Goal: Task Accomplishment & Management: Complete application form

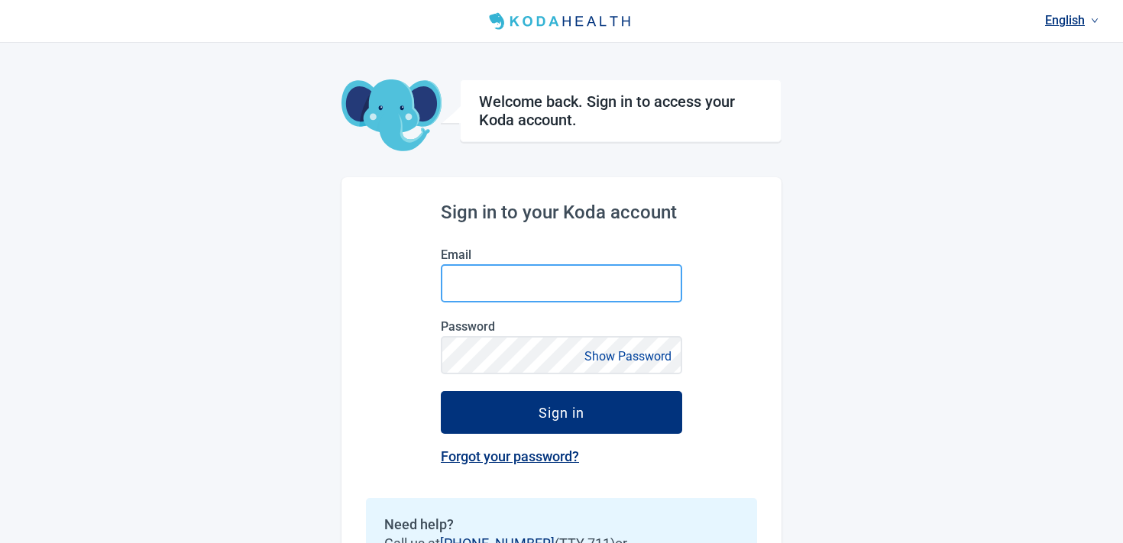
click at [480, 281] on input "Email" at bounding box center [561, 283] width 241 height 38
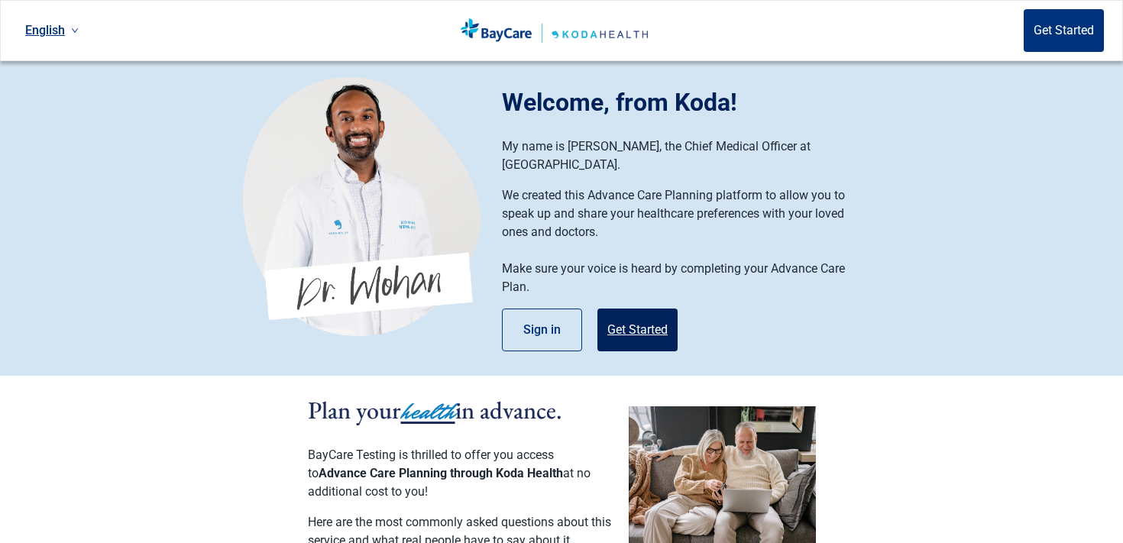
click at [628, 309] on button "Get Started" at bounding box center [637, 330] width 80 height 43
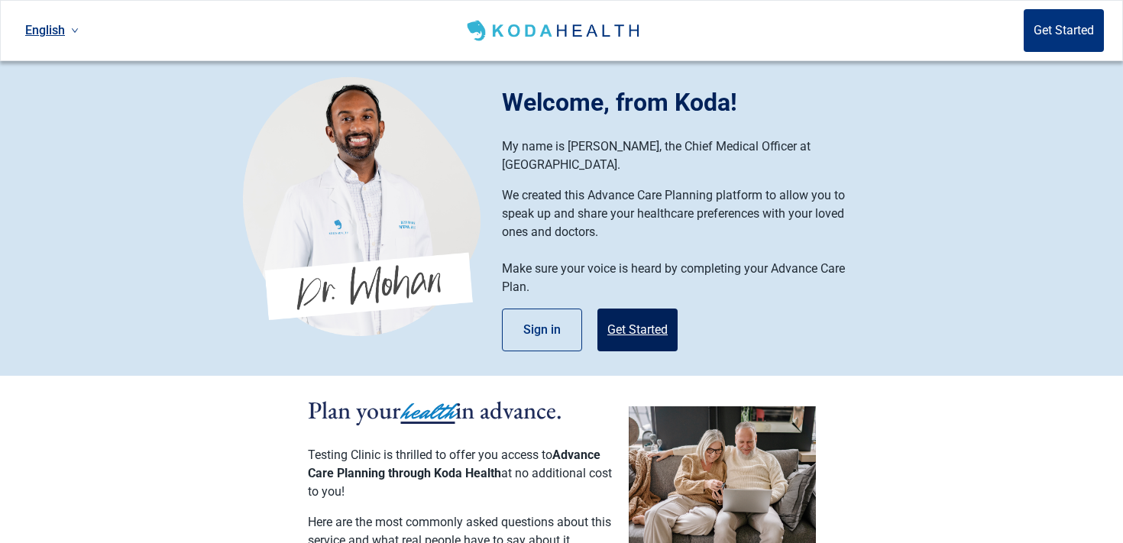
click at [619, 317] on button "Get Started" at bounding box center [637, 330] width 80 height 43
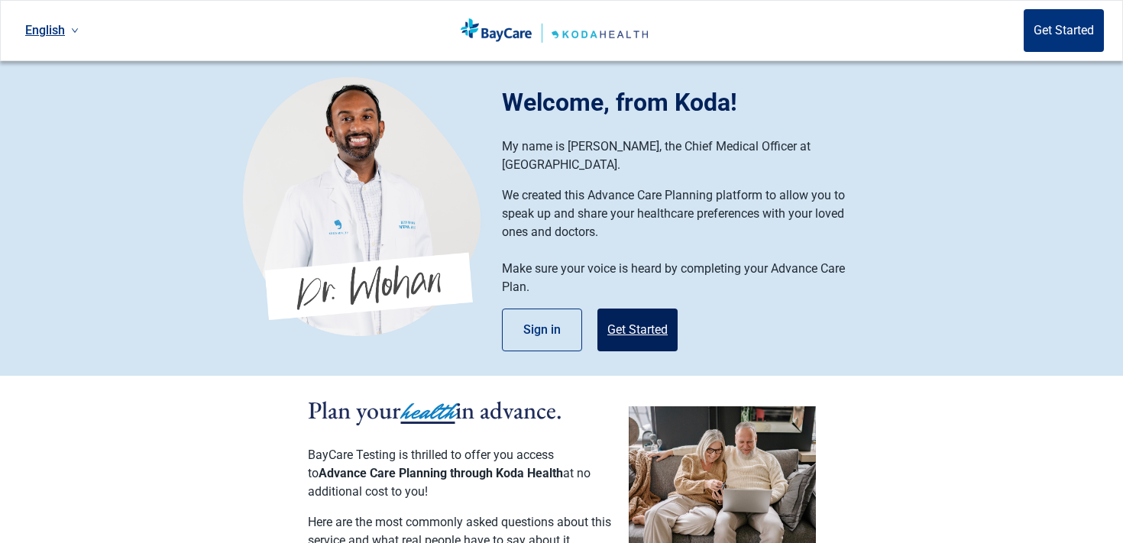
click at [648, 309] on button "Get Started" at bounding box center [637, 330] width 80 height 43
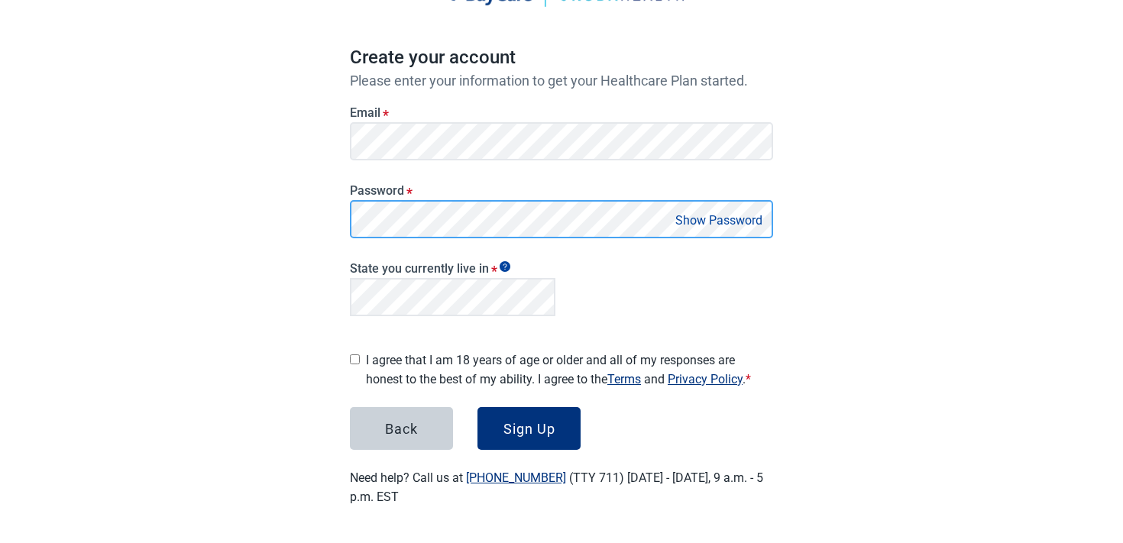
scroll to position [111, 0]
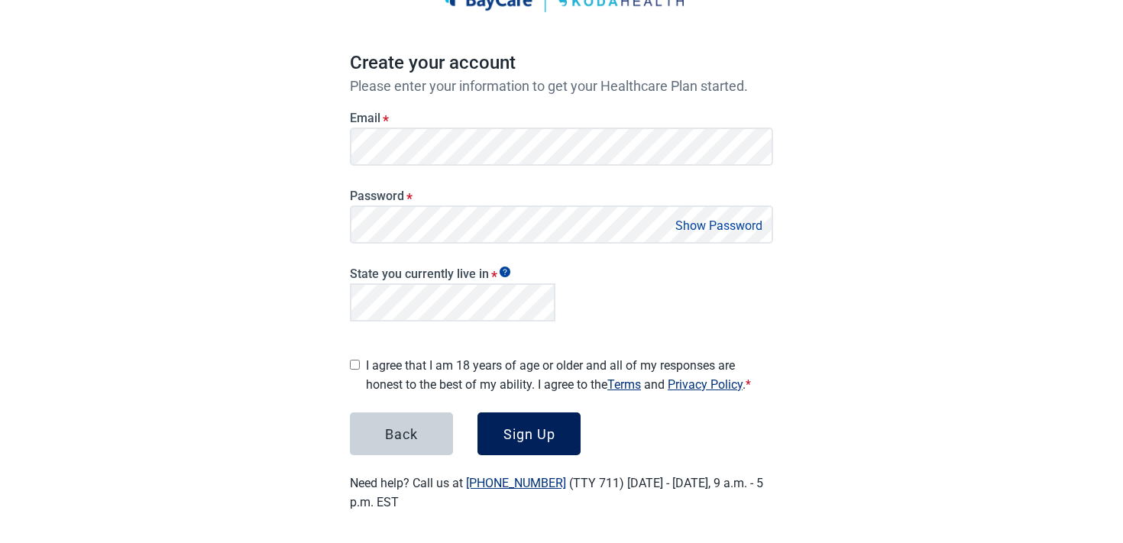
click at [525, 437] on button "Sign Up" at bounding box center [528, 433] width 103 height 43
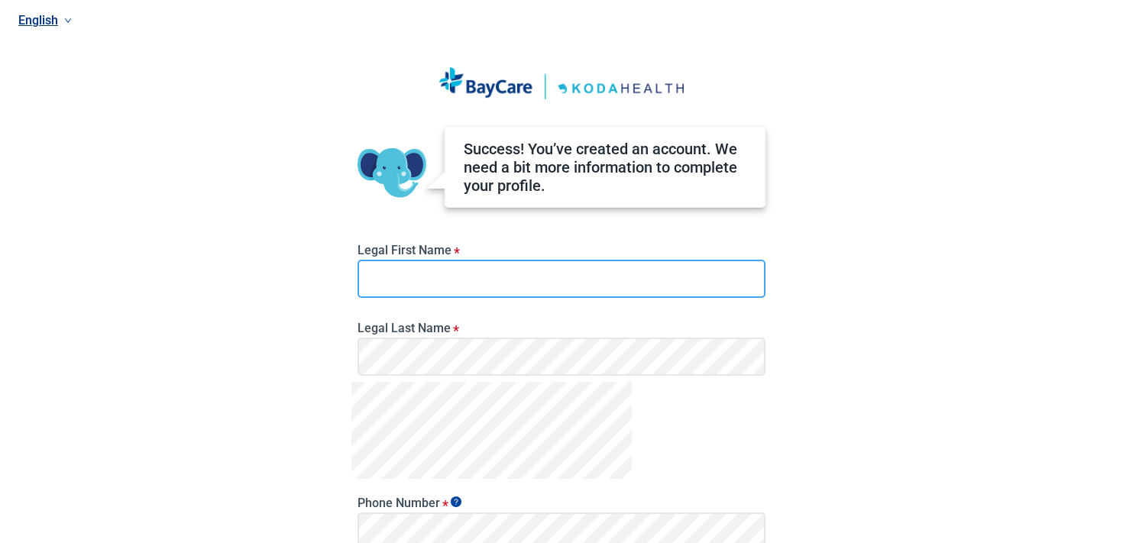
click at [456, 290] on input "Legal First Name *" at bounding box center [561, 279] width 408 height 38
type input "*********"
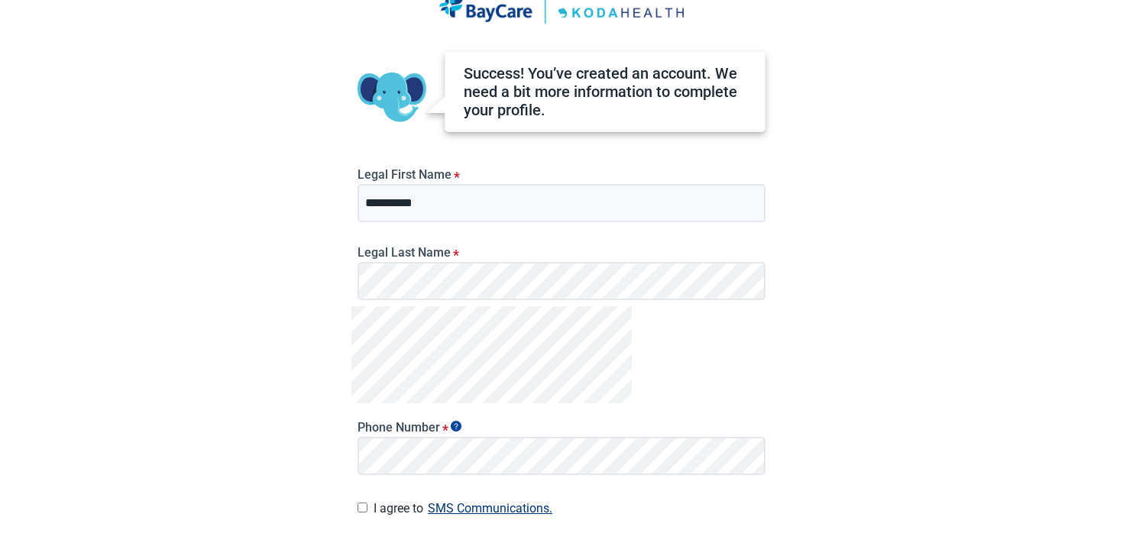
scroll to position [98, 0]
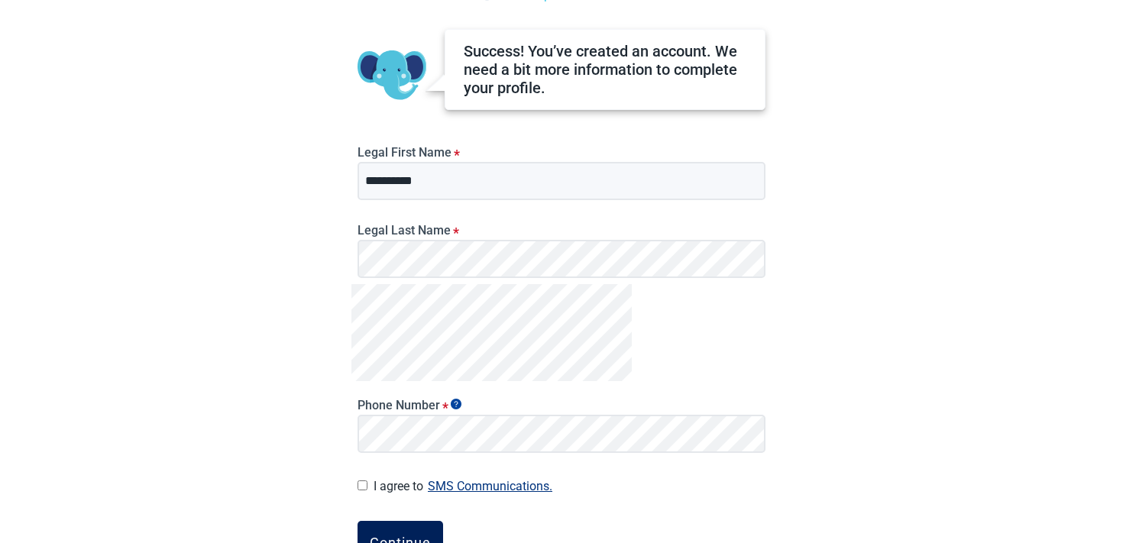
click at [423, 531] on button "Continue" at bounding box center [400, 542] width 86 height 43
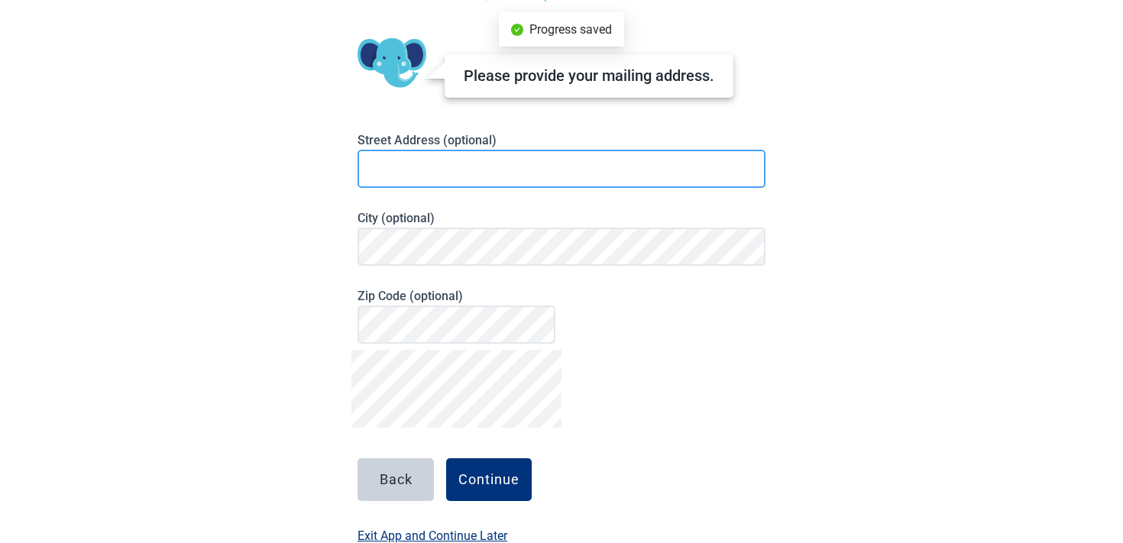
click at [406, 166] on input at bounding box center [561, 169] width 408 height 38
type input "**********"
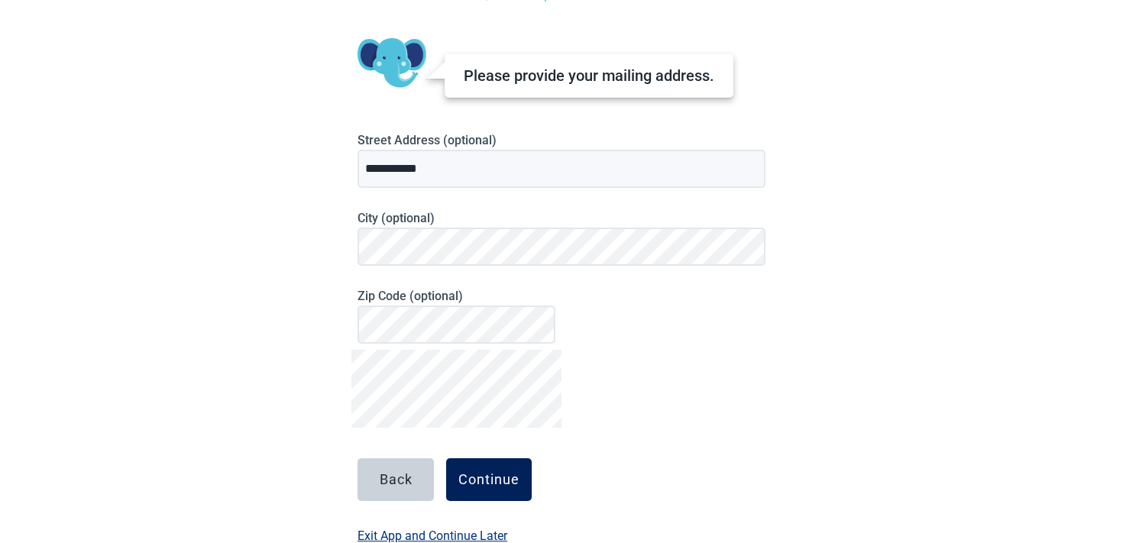
click at [457, 464] on button "Continue" at bounding box center [489, 479] width 86 height 43
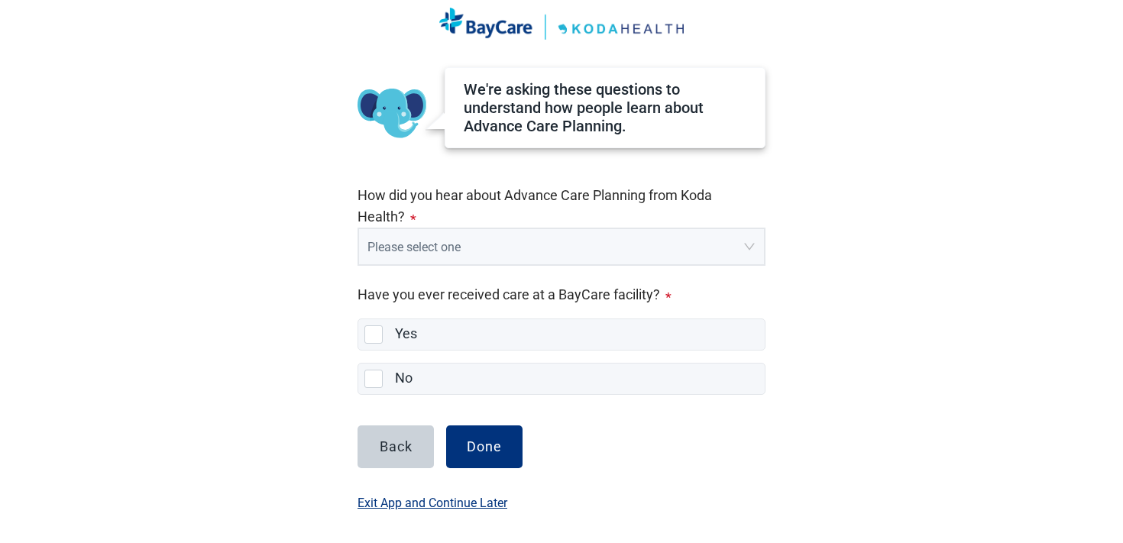
scroll to position [60, 0]
click at [453, 249] on input "search" at bounding box center [555, 243] width 377 height 29
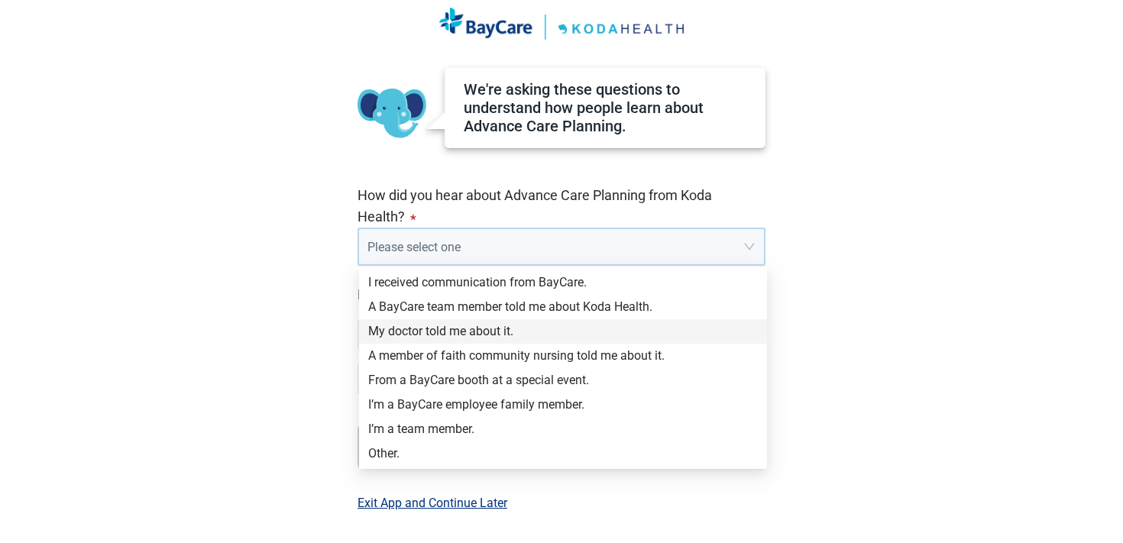
click at [439, 337] on div "My doctor told me about it." at bounding box center [562, 331] width 389 height 17
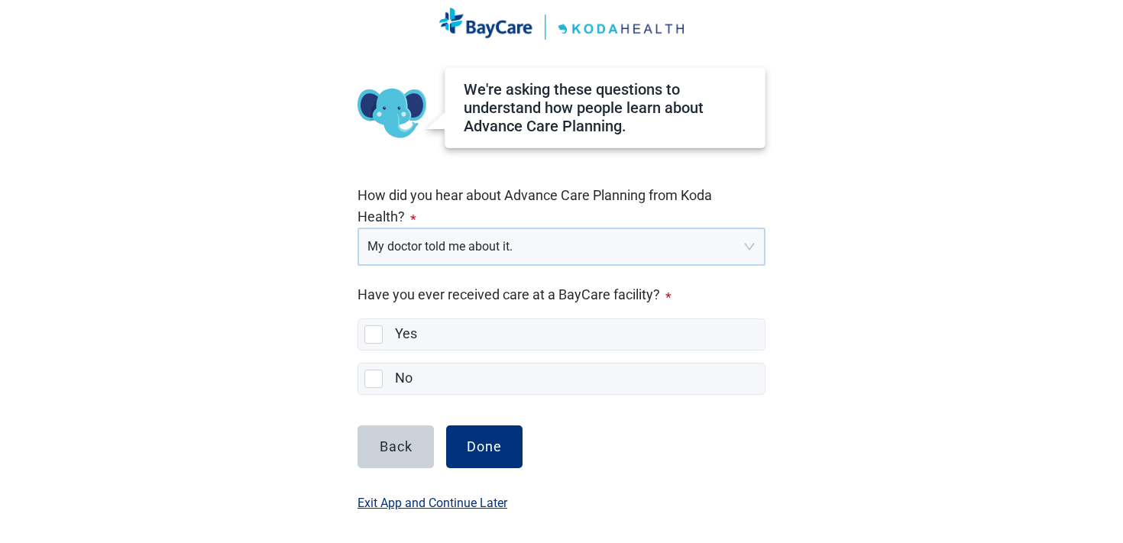
click at [196, 331] on div "English We're asking these questions to understand how people learn about Advan…" at bounding box center [561, 211] width 1123 height 543
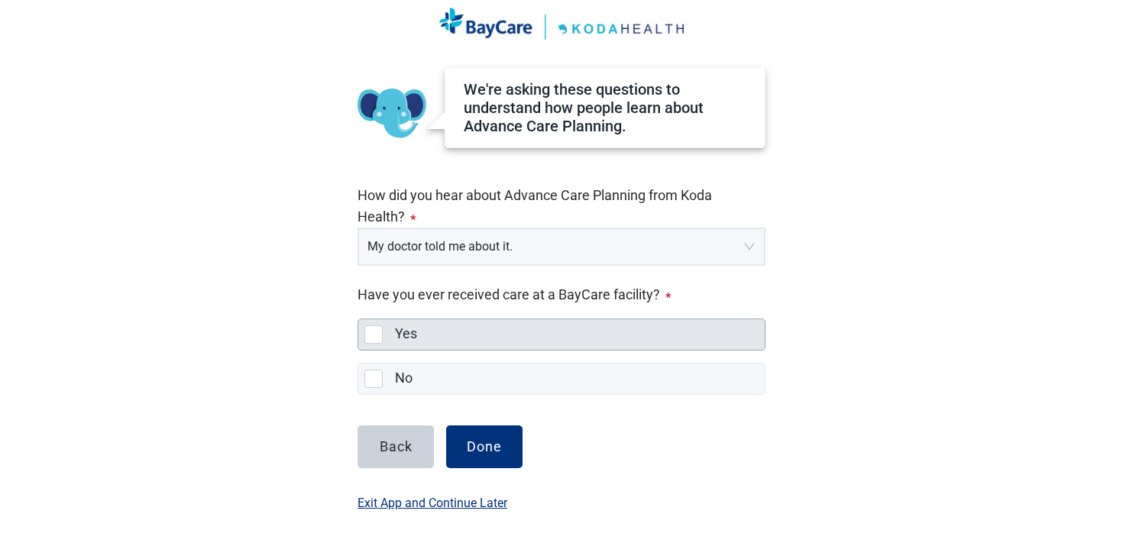
click at [438, 338] on div "Yes" at bounding box center [575, 334] width 360 height 19
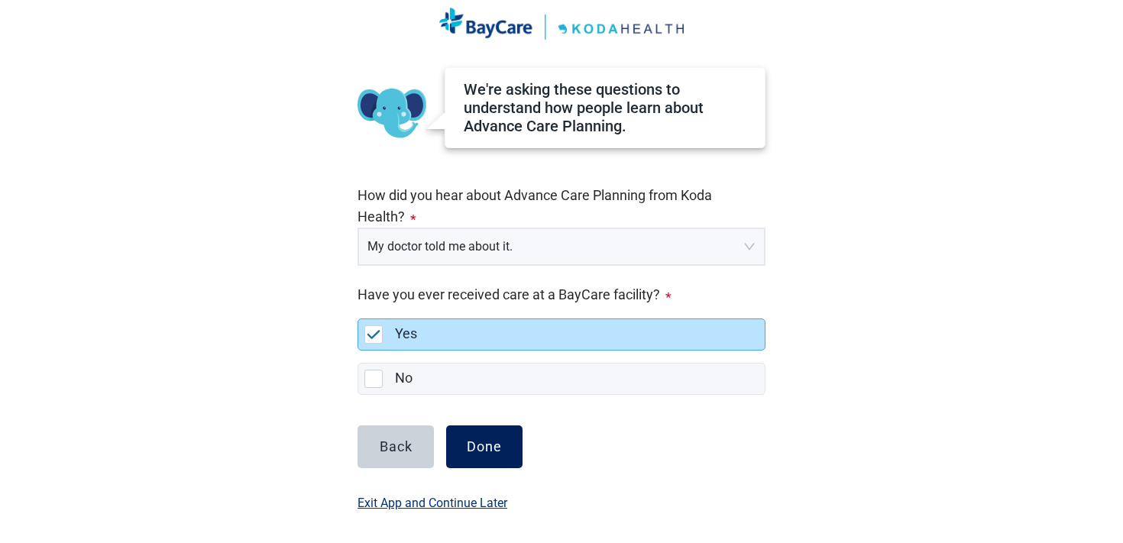
click at [495, 446] on div "Done" at bounding box center [484, 446] width 35 height 15
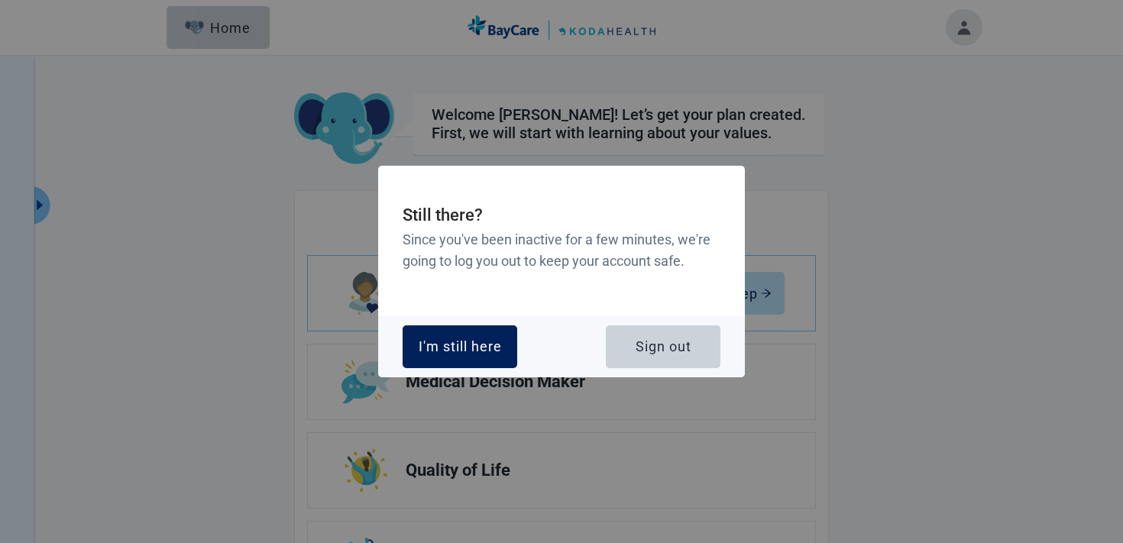
click at [512, 354] on button "I'm still here" at bounding box center [459, 346] width 115 height 43
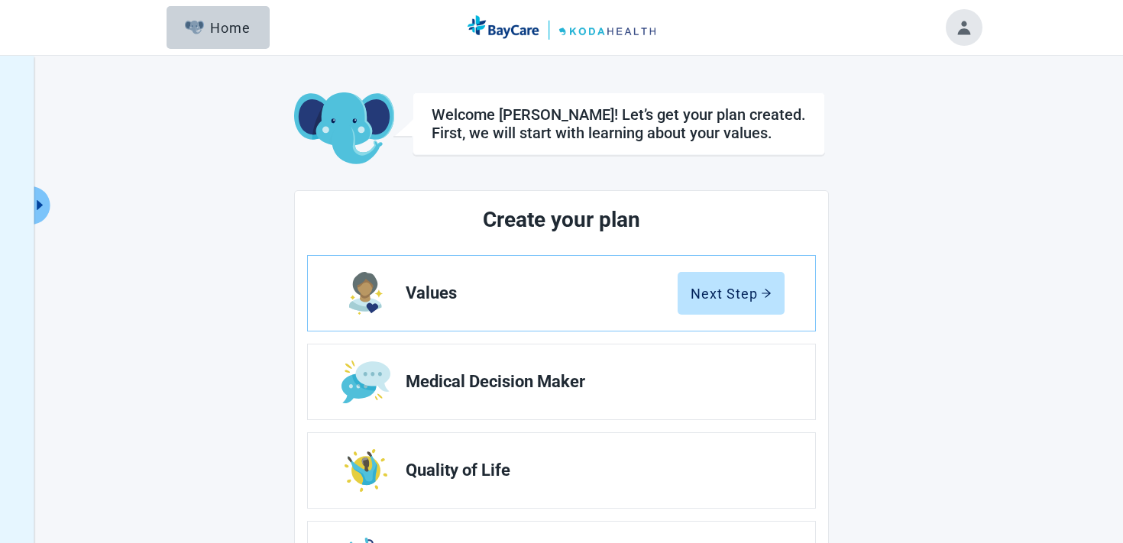
click at [960, 34] on button "Toggle account menu" at bounding box center [963, 27] width 37 height 37
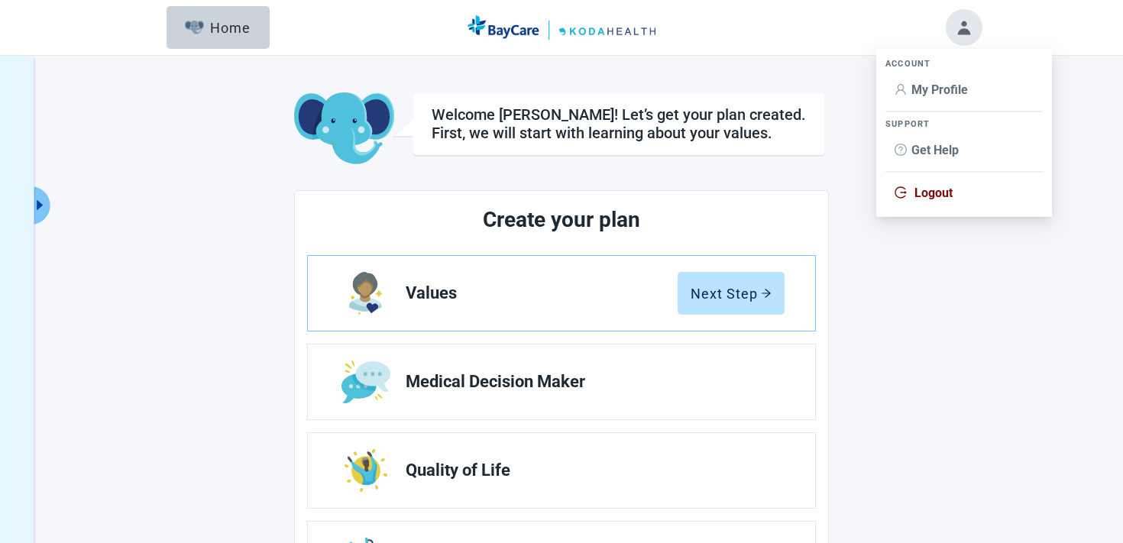
click at [916, 187] on span "Logout" at bounding box center [933, 193] width 38 height 15
